Goal: Task Accomplishment & Management: Manage account settings

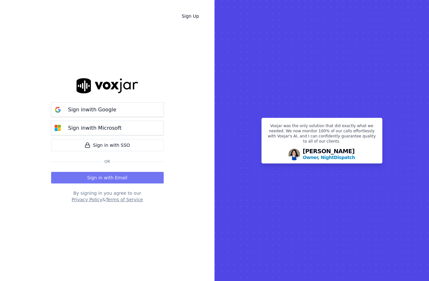
click at [135, 180] on button "Sign in with Email" at bounding box center [107, 178] width 113 height 12
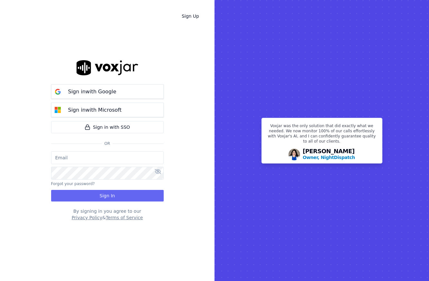
type input "[EMAIL_ADDRESS][DOMAIN_NAME]"
click at [115, 198] on button "Sign In" at bounding box center [107, 196] width 113 height 12
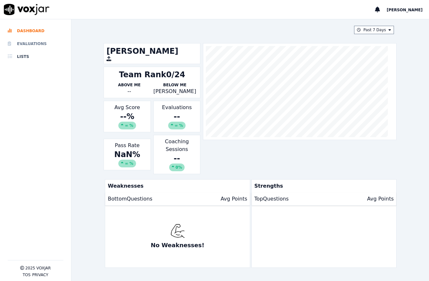
click at [37, 41] on li "Evaluations" at bounding box center [36, 43] width 56 height 13
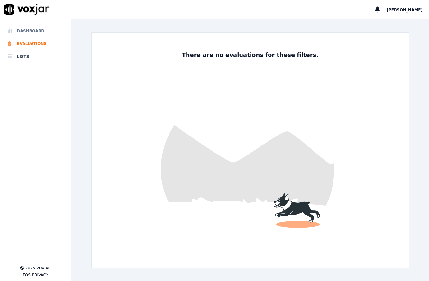
click at [34, 34] on li "Dashboard" at bounding box center [36, 30] width 56 height 13
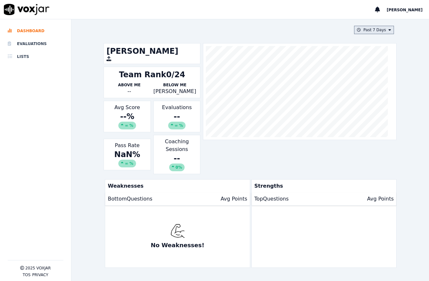
drag, startPoint x: 384, startPoint y: 23, endPoint x: 376, endPoint y: 29, distance: 10.3
click at [382, 24] on div "Past 7 Days Travis Serrant Team Rank 0/24 Above Me -- Below Me Chantal Esprit A…" at bounding box center [250, 150] width 298 height 262
drag, startPoint x: 376, startPoint y: 29, endPoint x: 368, endPoint y: 34, distance: 8.9
click at [375, 29] on button "Past 7 Days" at bounding box center [374, 30] width 40 height 8
click at [365, 72] on div "Past 30 Days" at bounding box center [377, 72] width 25 height 5
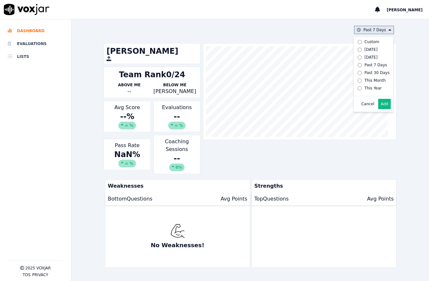
click at [378, 108] on button "Add" at bounding box center [384, 104] width 13 height 10
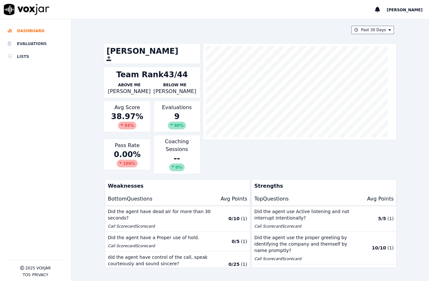
click at [182, 111] on div "Evaluations 9 80 %" at bounding box center [176, 117] width 47 height 32
click at [173, 118] on div "9 80 %" at bounding box center [176, 120] width 41 height 18
click at [25, 46] on li "Evaluations" at bounding box center [36, 43] width 56 height 13
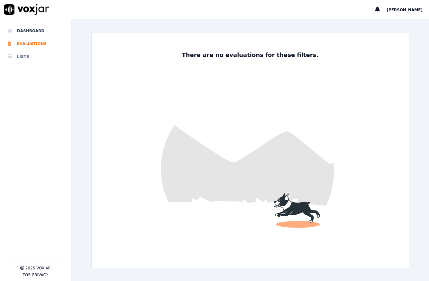
click at [26, 57] on li "Lists" at bounding box center [36, 56] width 56 height 13
